Goal: Information Seeking & Learning: Learn about a topic

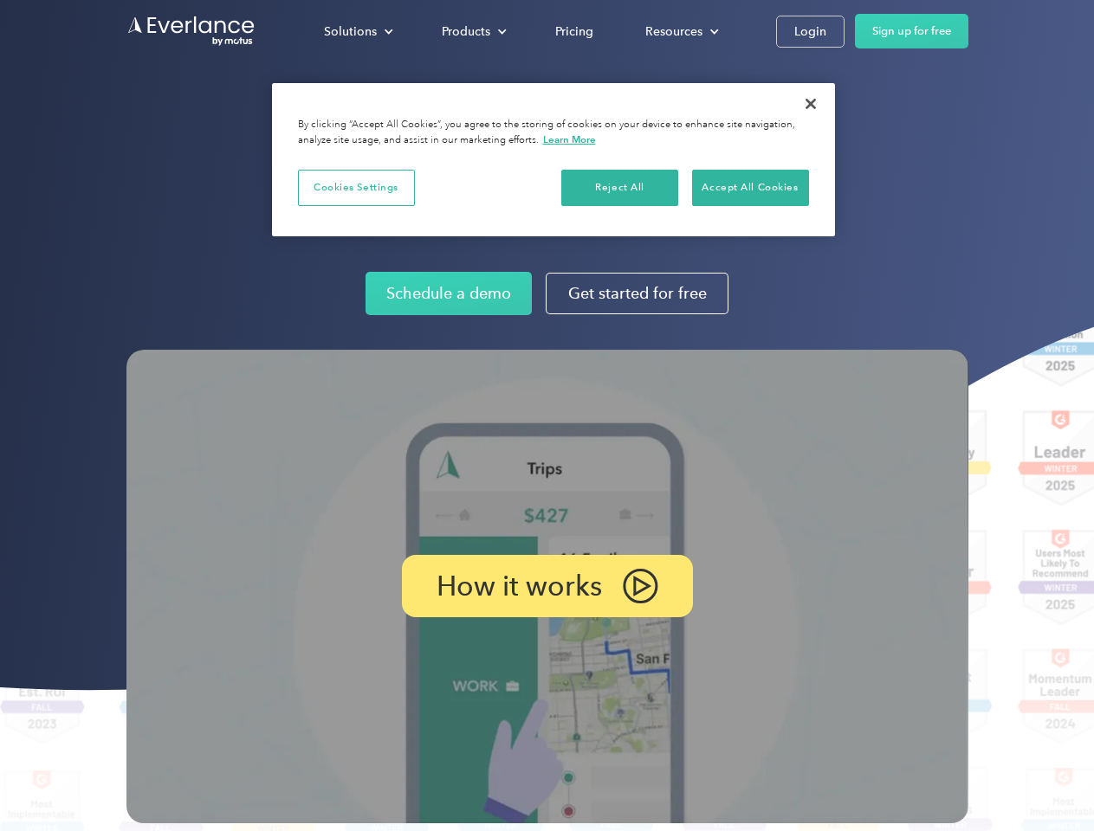
click at [546, 416] on img at bounding box center [547, 587] width 842 height 474
click at [358, 31] on div "Solutions" at bounding box center [350, 32] width 53 height 22
click at [472, 31] on div "Products" at bounding box center [466, 32] width 48 height 22
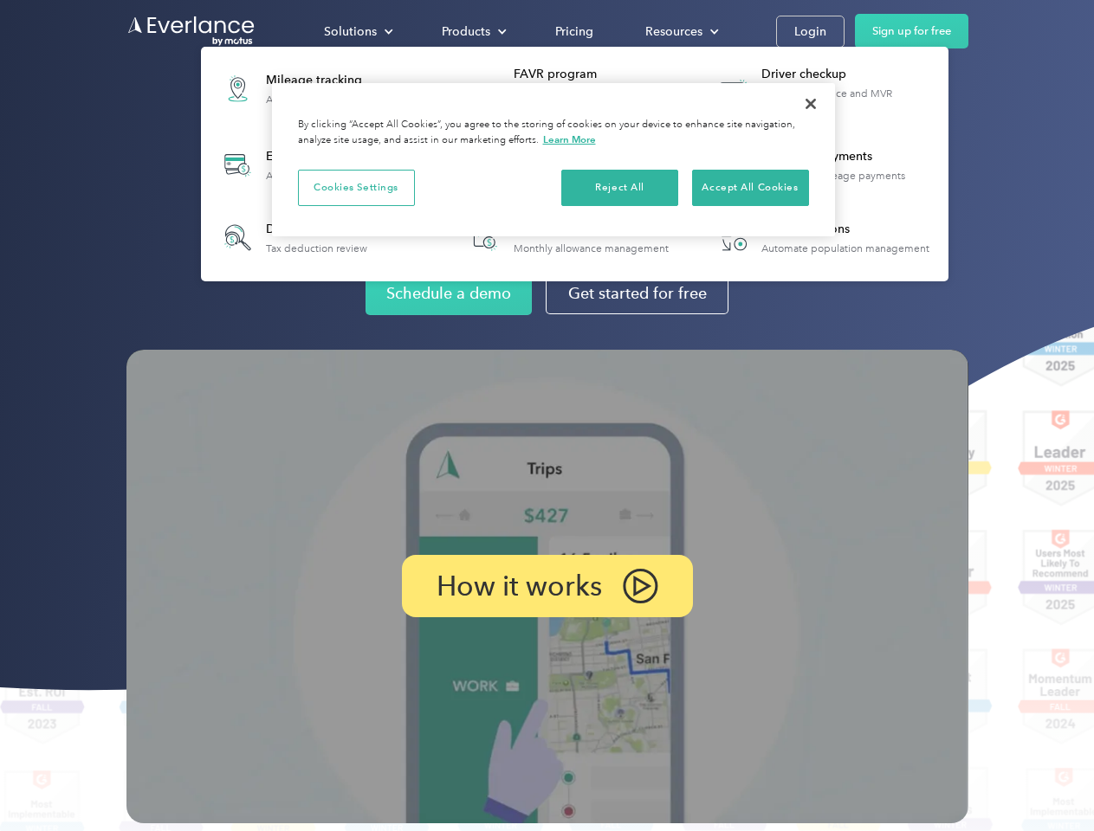
click at [680, 31] on div "Resources" at bounding box center [673, 32] width 57 height 22
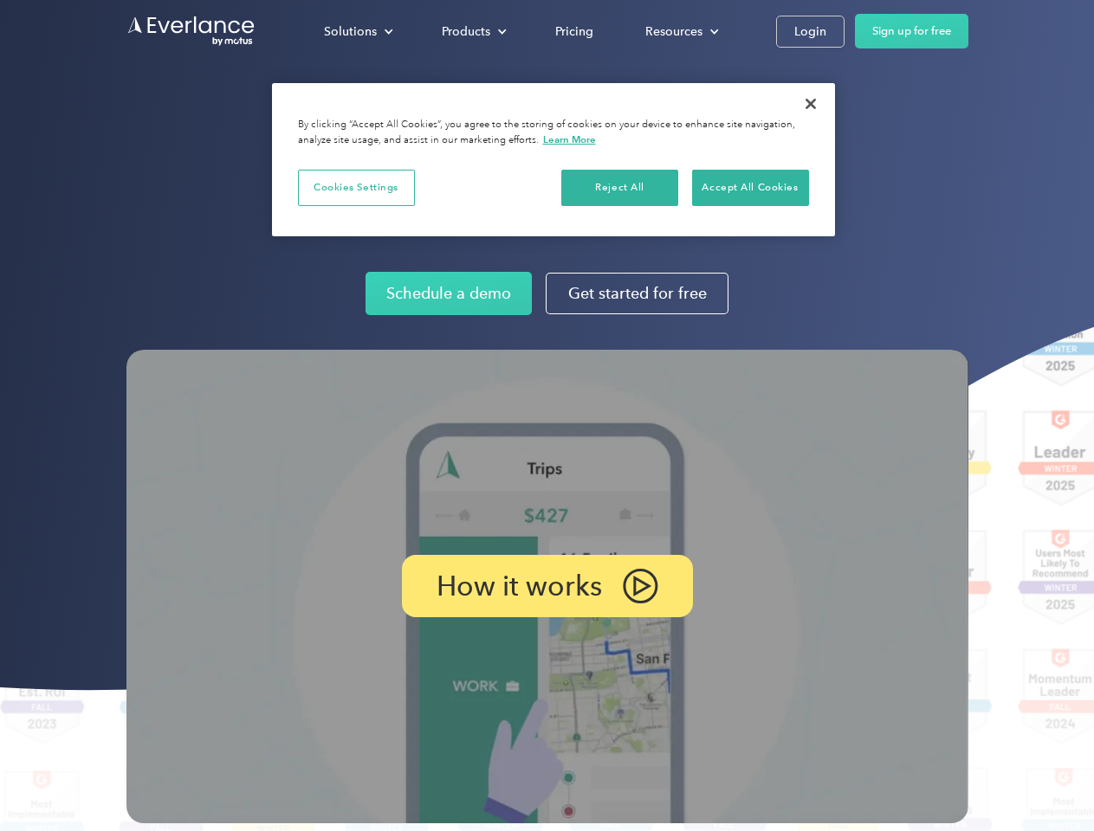
click at [546, 586] on p "How it works" at bounding box center [518, 586] width 165 height 21
click at [356, 187] on button "Cookies Settings" at bounding box center [356, 188] width 117 height 36
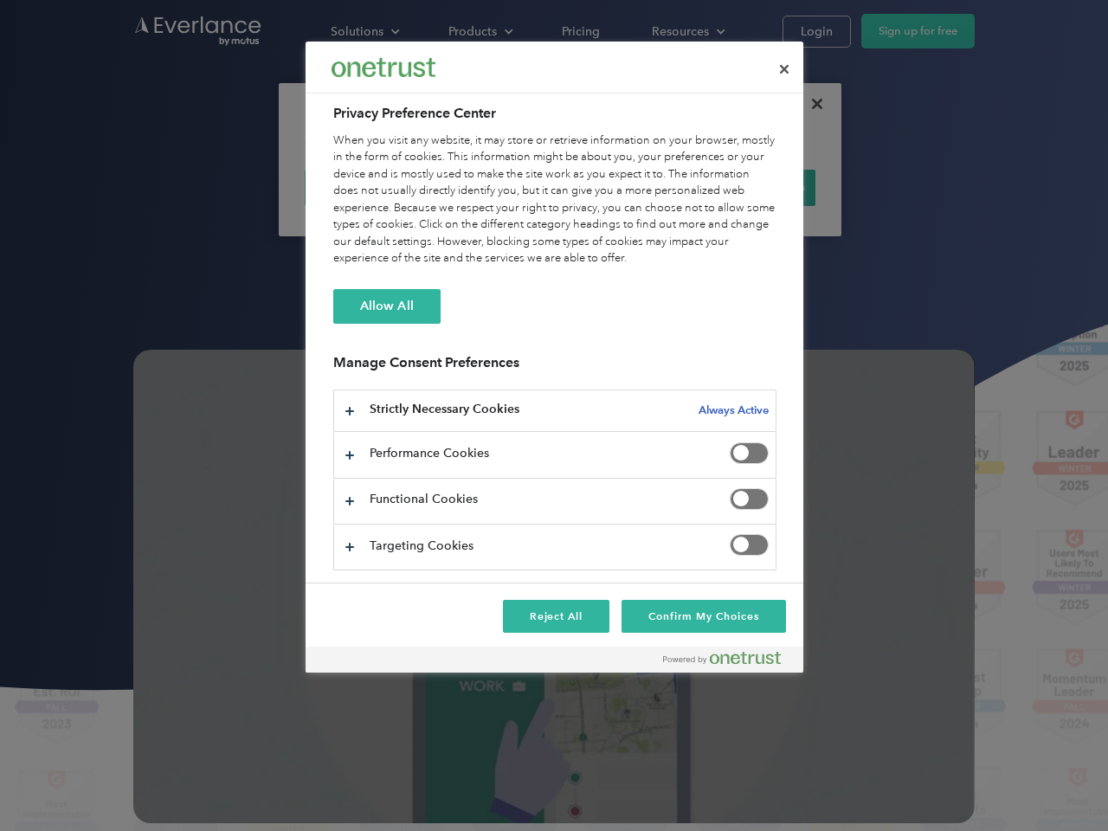
click at [620, 187] on div "When you visit any website, it may store or retrieve information on your browse…" at bounding box center [554, 199] width 443 height 135
click at [750, 187] on div "When you visit any website, it may store or retrieve information on your browse…" at bounding box center [554, 199] width 443 height 135
click at [810, 104] on div at bounding box center [554, 415] width 1108 height 831
